Goal: Check status

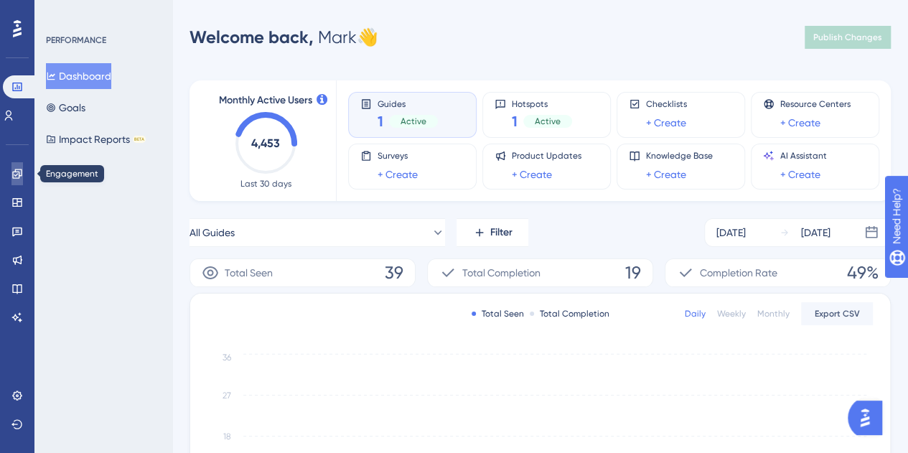
click at [15, 172] on icon at bounding box center [16, 173] width 9 height 9
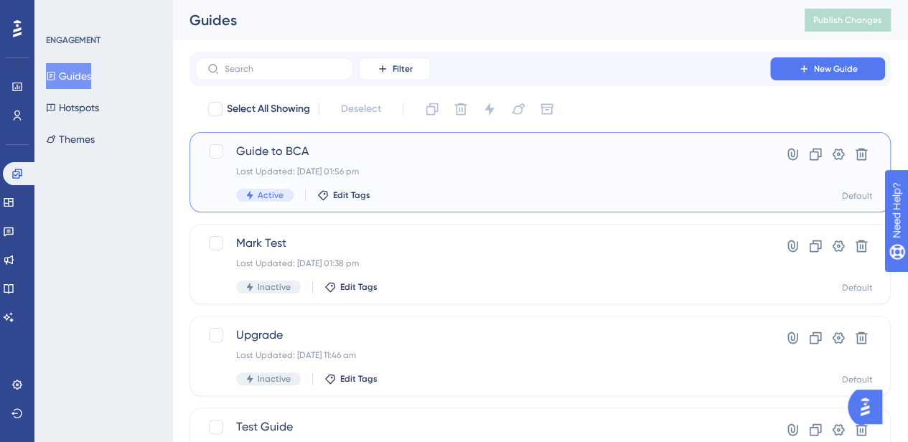
click at [484, 155] on span "Guide to BCA" at bounding box center [482, 151] width 493 height 17
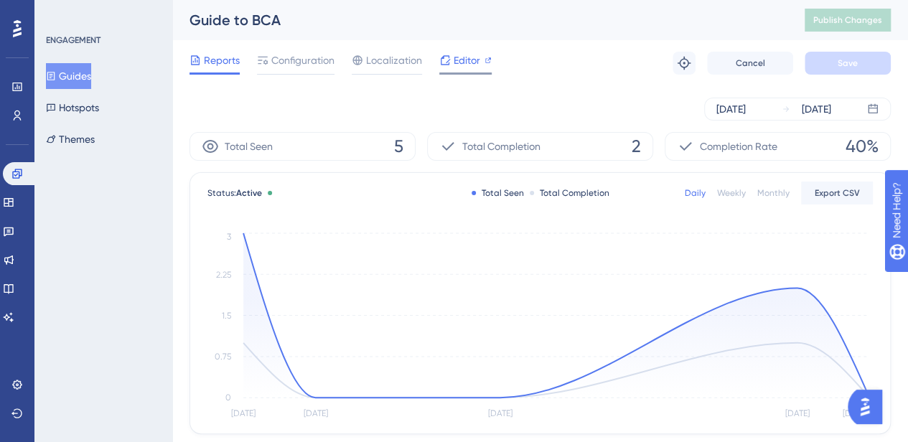
click at [446, 64] on icon at bounding box center [445, 59] width 9 height 9
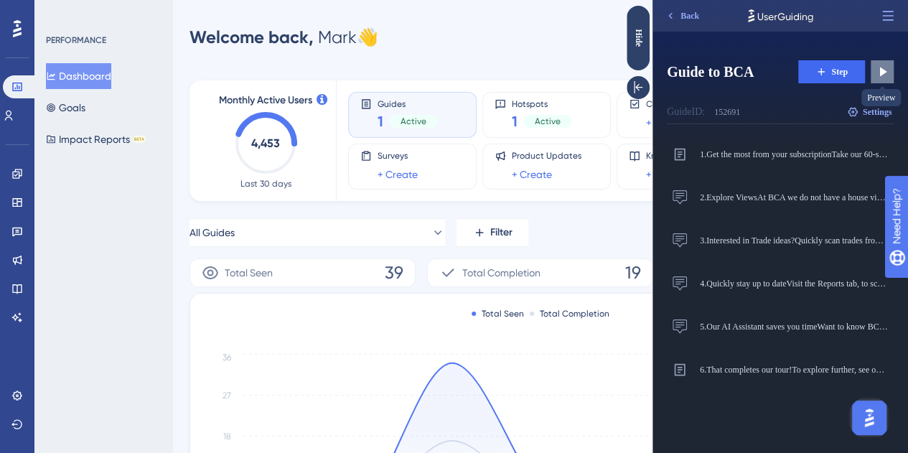
click at [881, 75] on icon at bounding box center [882, 72] width 14 height 14
